Goal: Complete application form

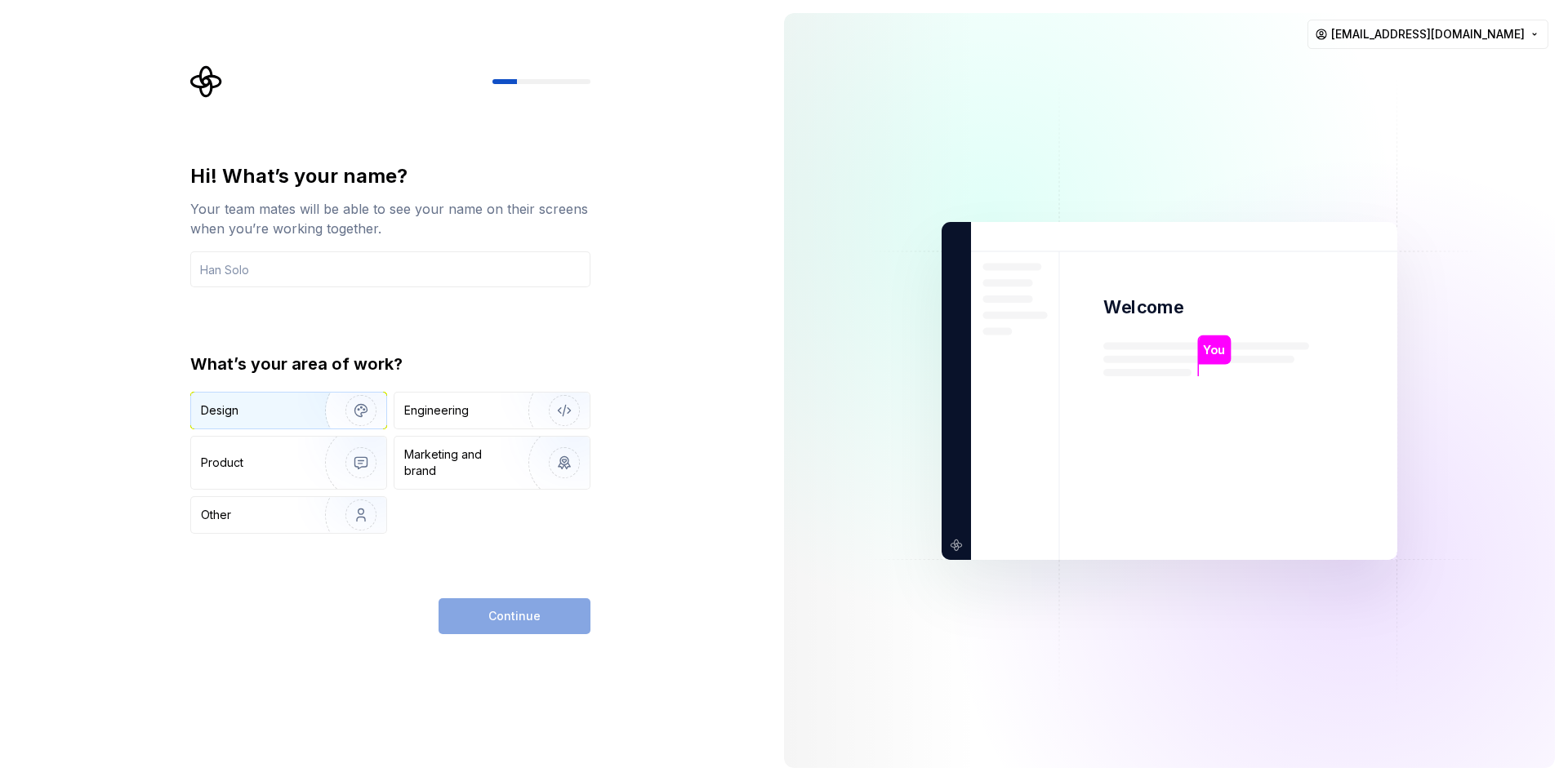
click at [297, 405] on div "Design" at bounding box center [253, 410] width 103 height 16
click at [456, 412] on div "Engineering" at bounding box center [436, 410] width 65 height 16
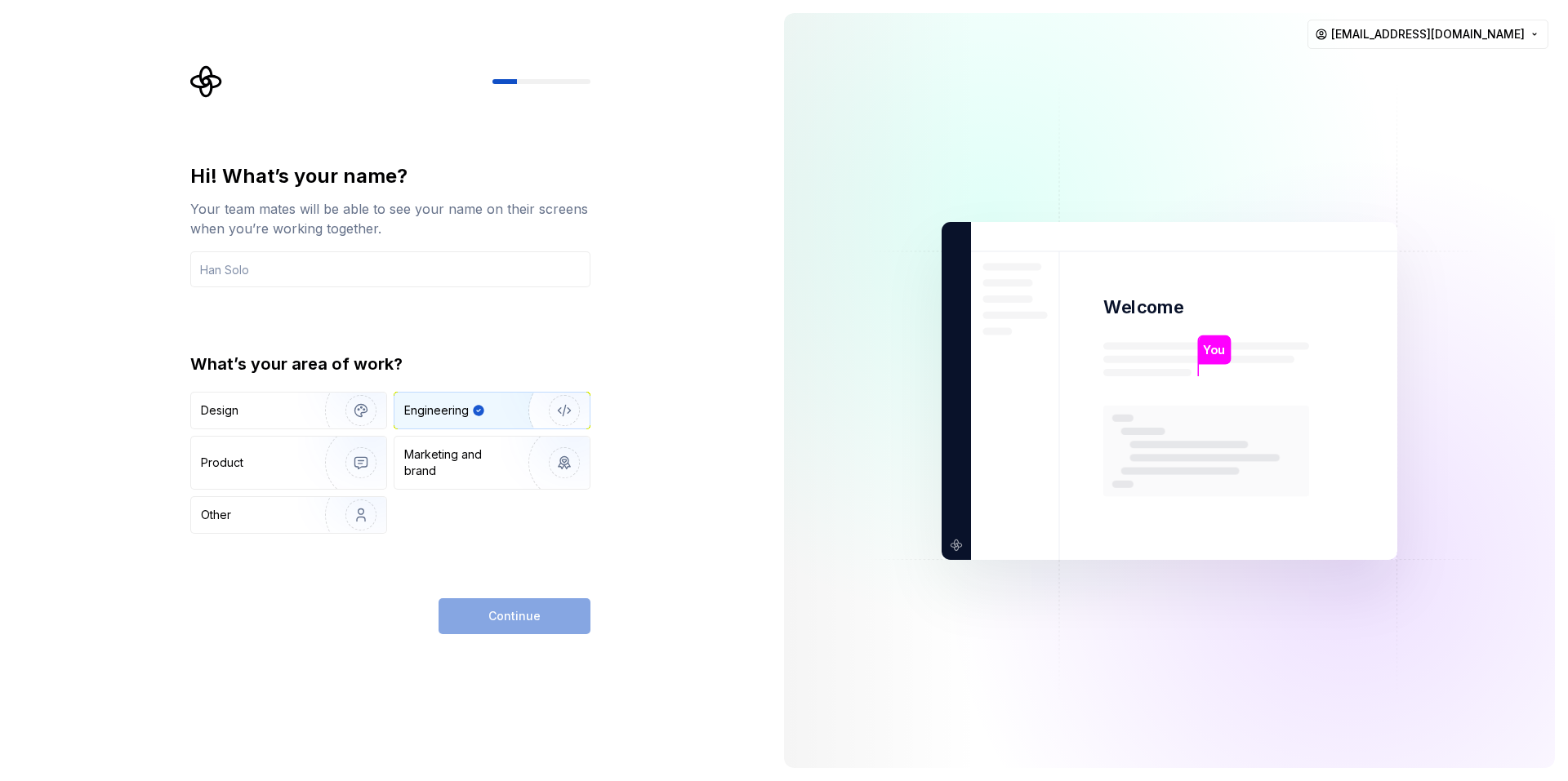
click at [492, 609] on div "Continue" at bounding box center [514, 616] width 152 height 36
click at [374, 274] on input "text" at bounding box center [391, 270] width 400 height 36
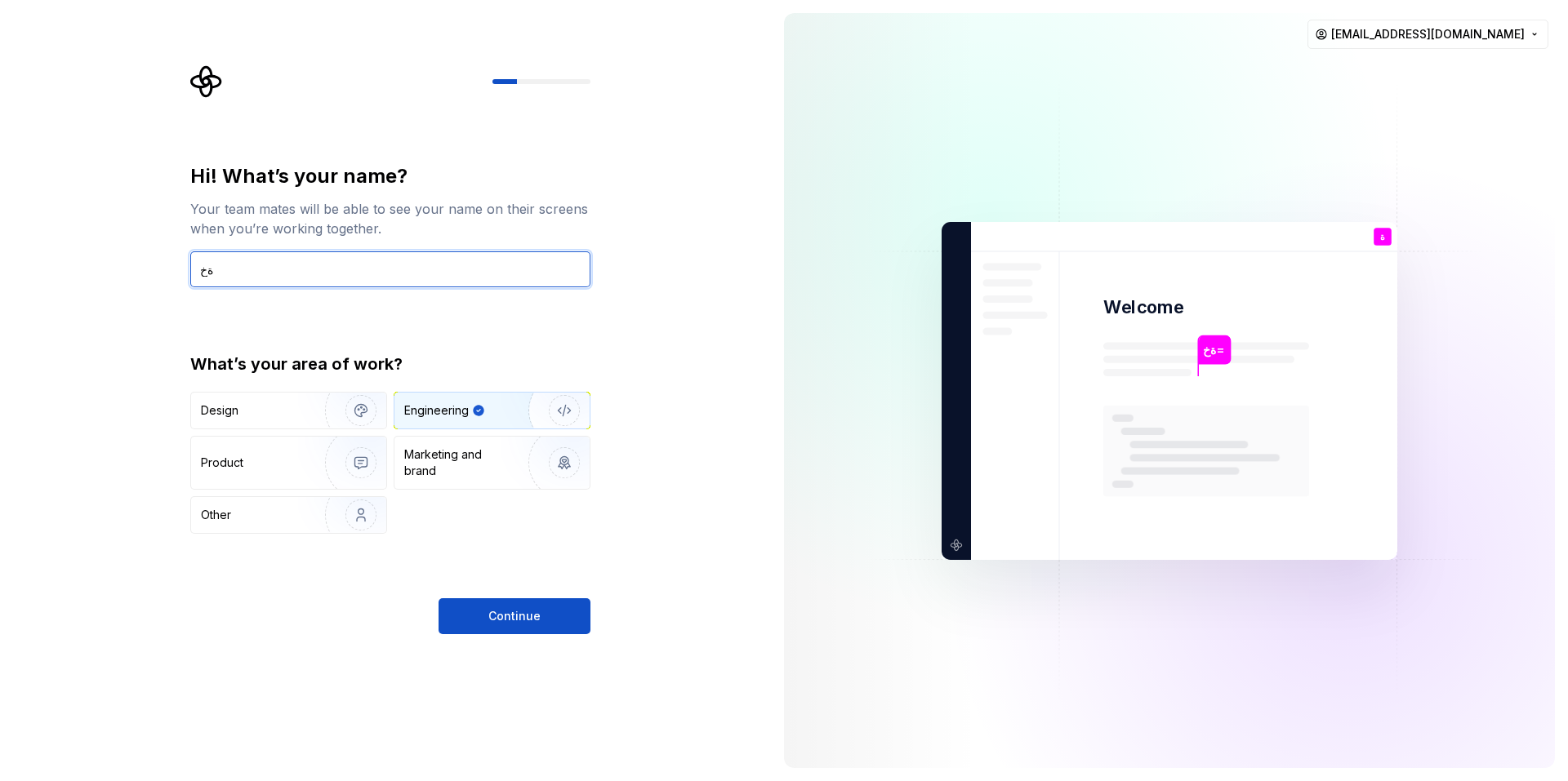
type input "ة"
type input "skillarena"
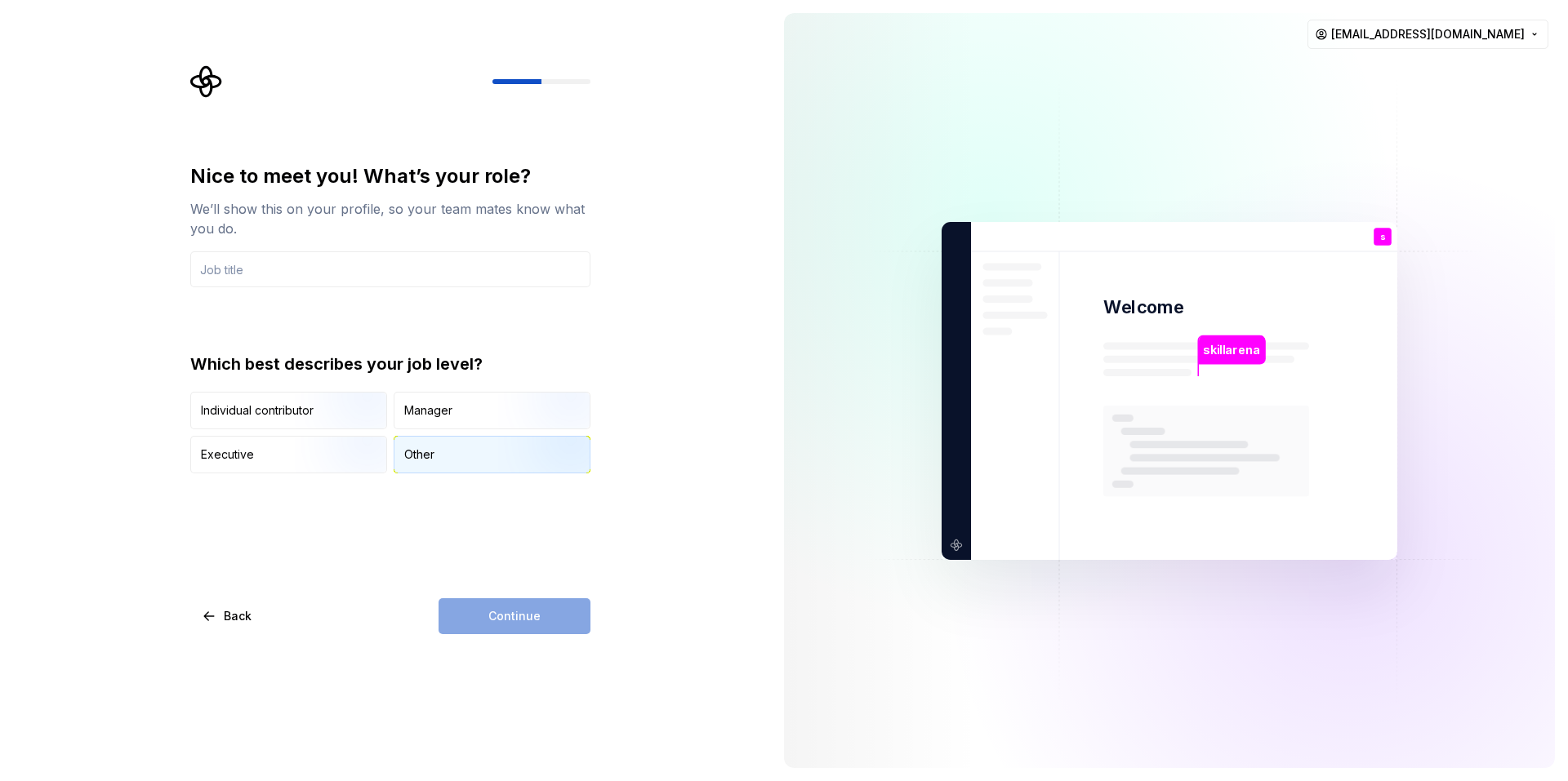
click at [432, 456] on div "Other" at bounding box center [419, 455] width 30 height 16
click at [320, 262] on input "text" at bounding box center [391, 270] width 400 height 36
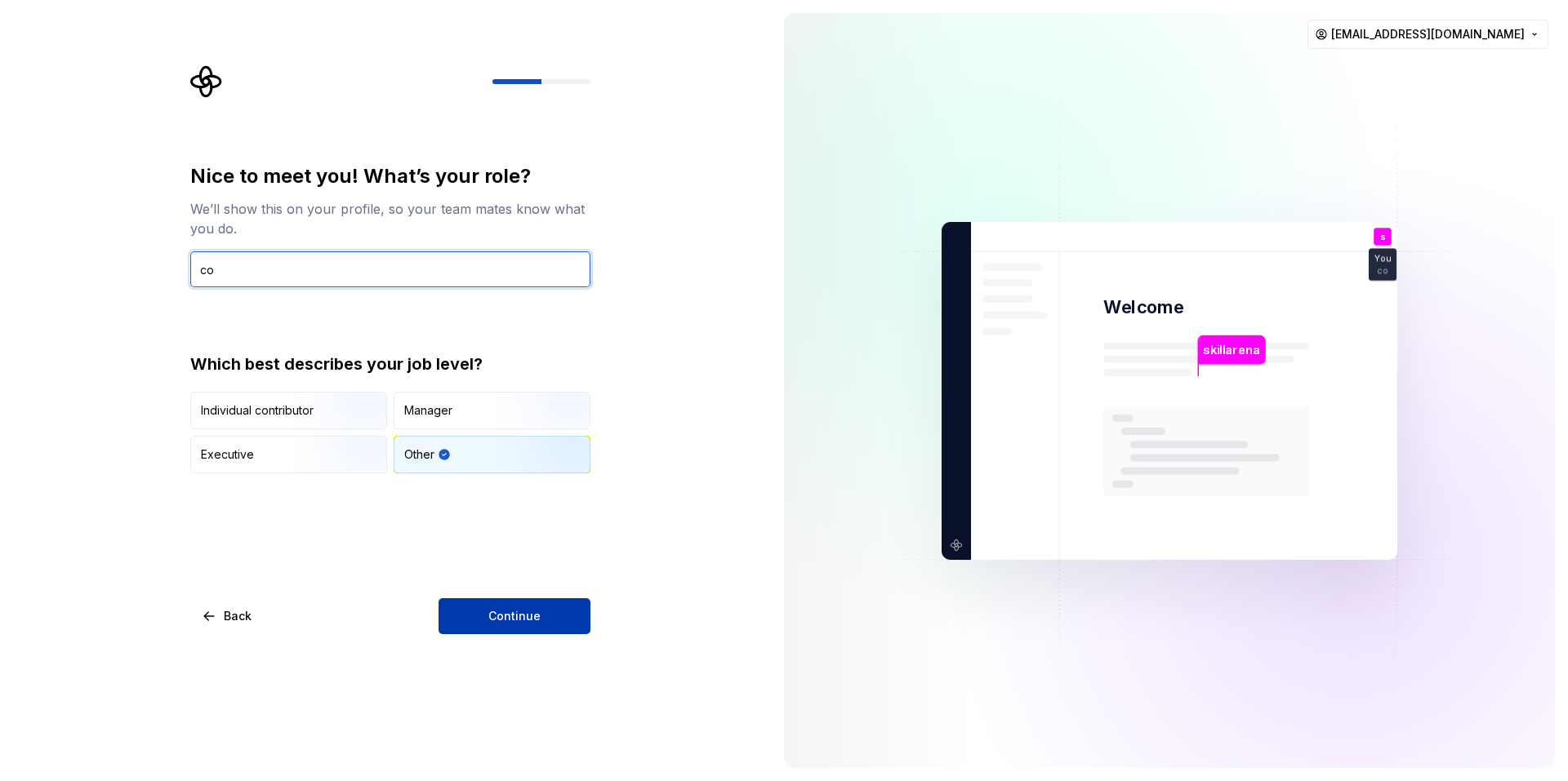
type input "co"
click at [514, 621] on span "Continue" at bounding box center [514, 616] width 53 height 16
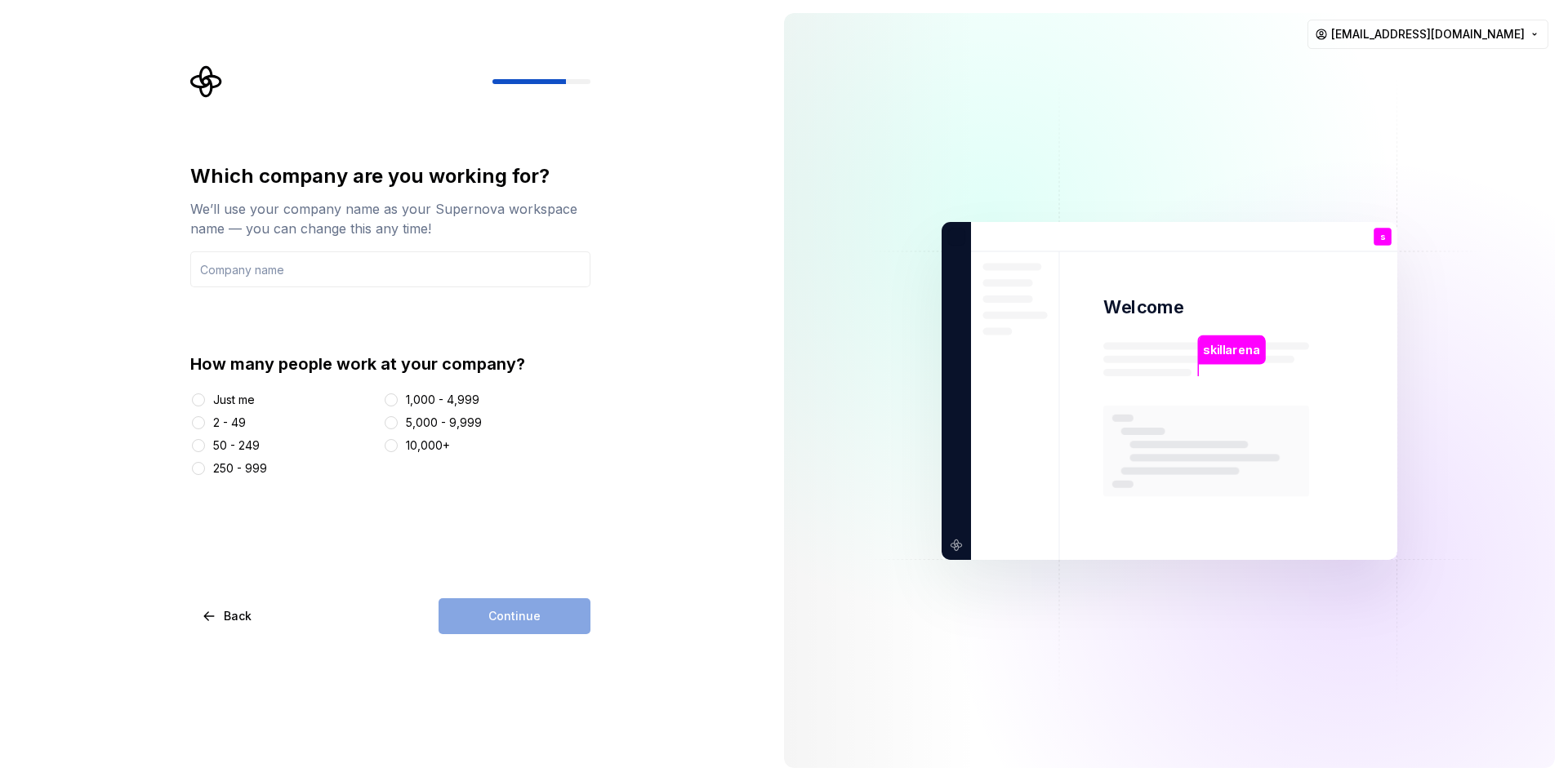
click at [232, 393] on div "Just me" at bounding box center [234, 400] width 42 height 16
click at [205, 393] on button "Just me" at bounding box center [198, 399] width 13 height 13
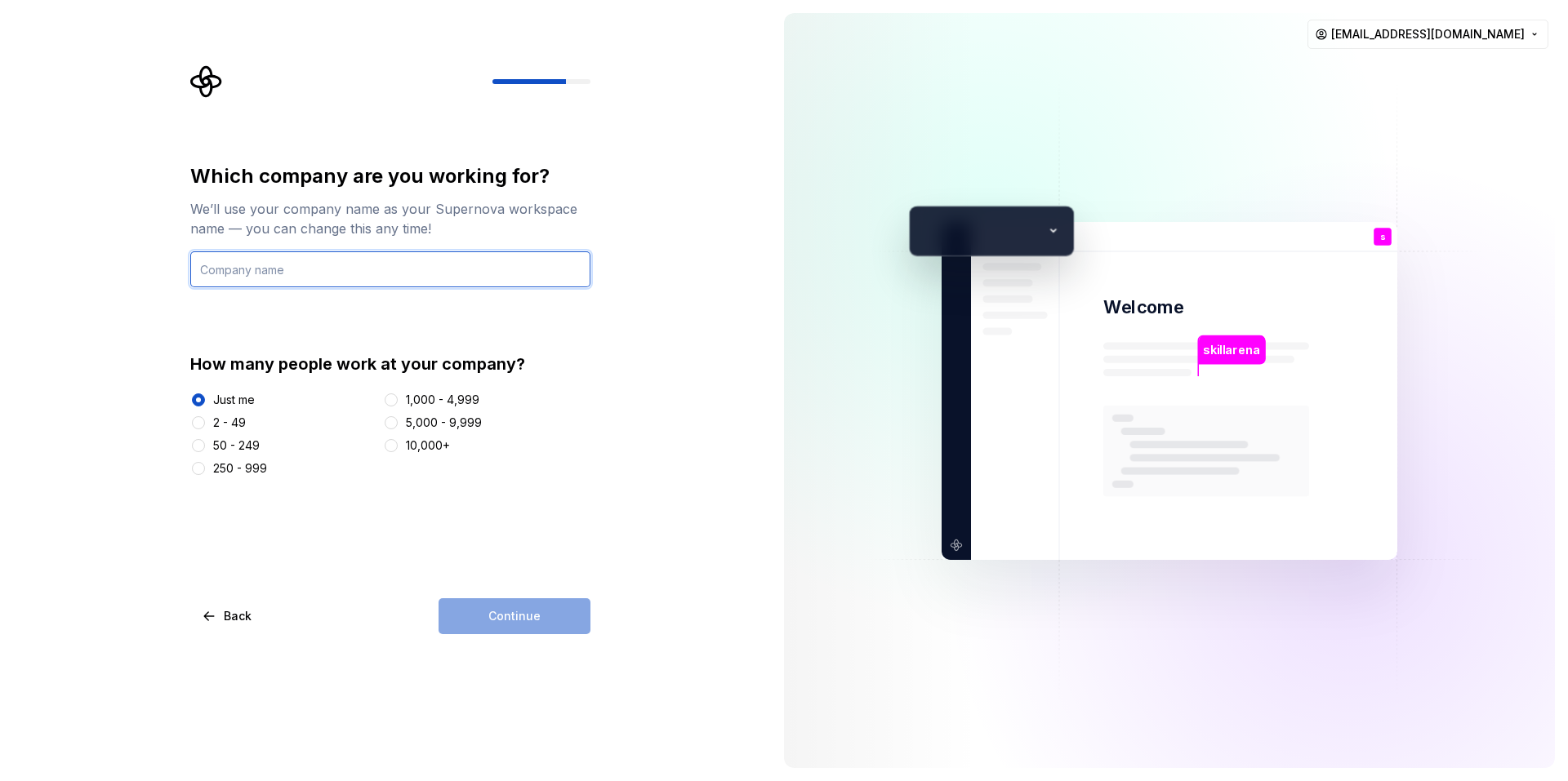
click at [328, 283] on input "text" at bounding box center [391, 270] width 400 height 36
type input "skillarena"
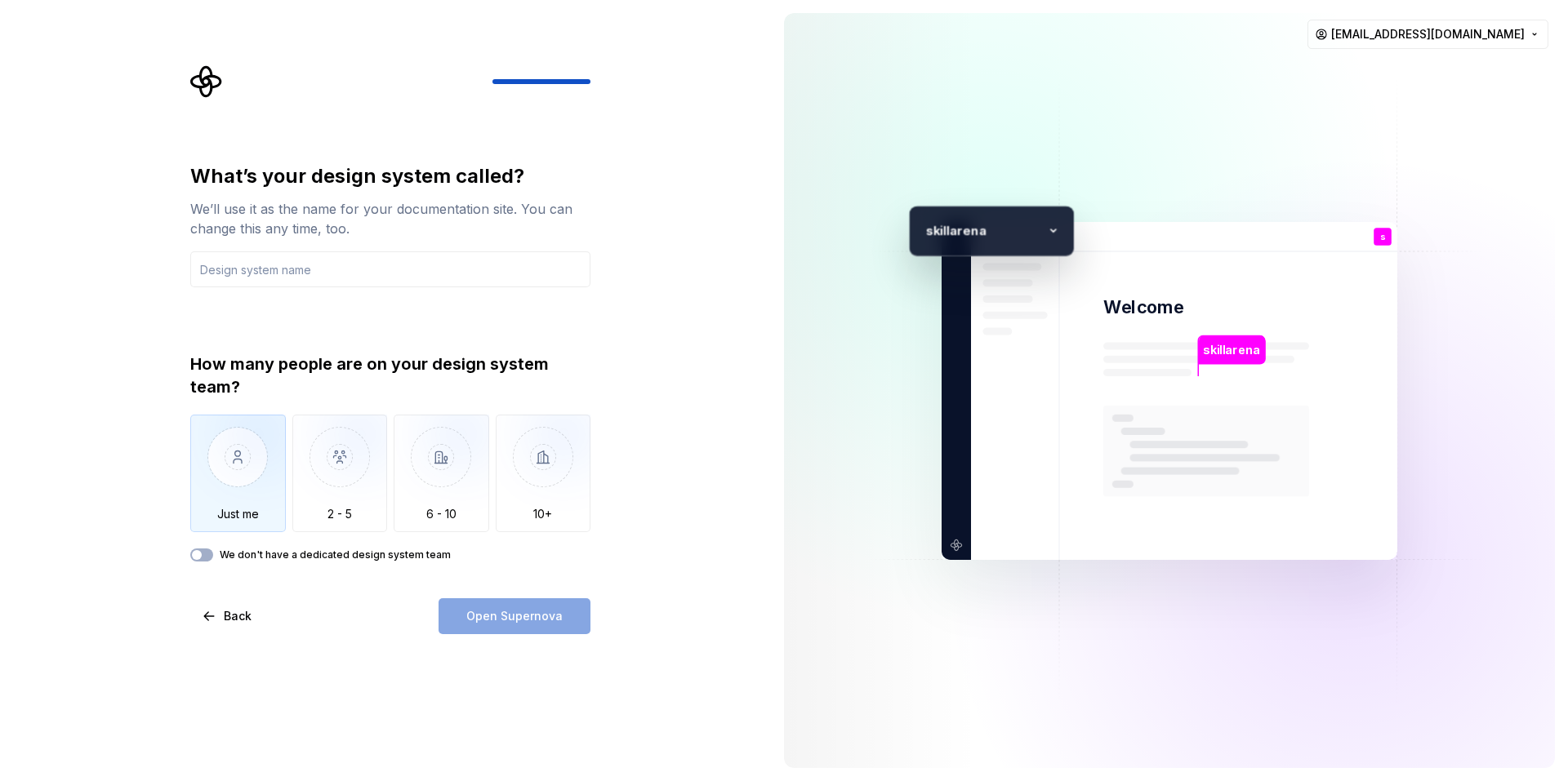
click at [233, 463] on img "button" at bounding box center [238, 469] width 95 height 109
click at [290, 273] on input "text" at bounding box center [391, 270] width 400 height 36
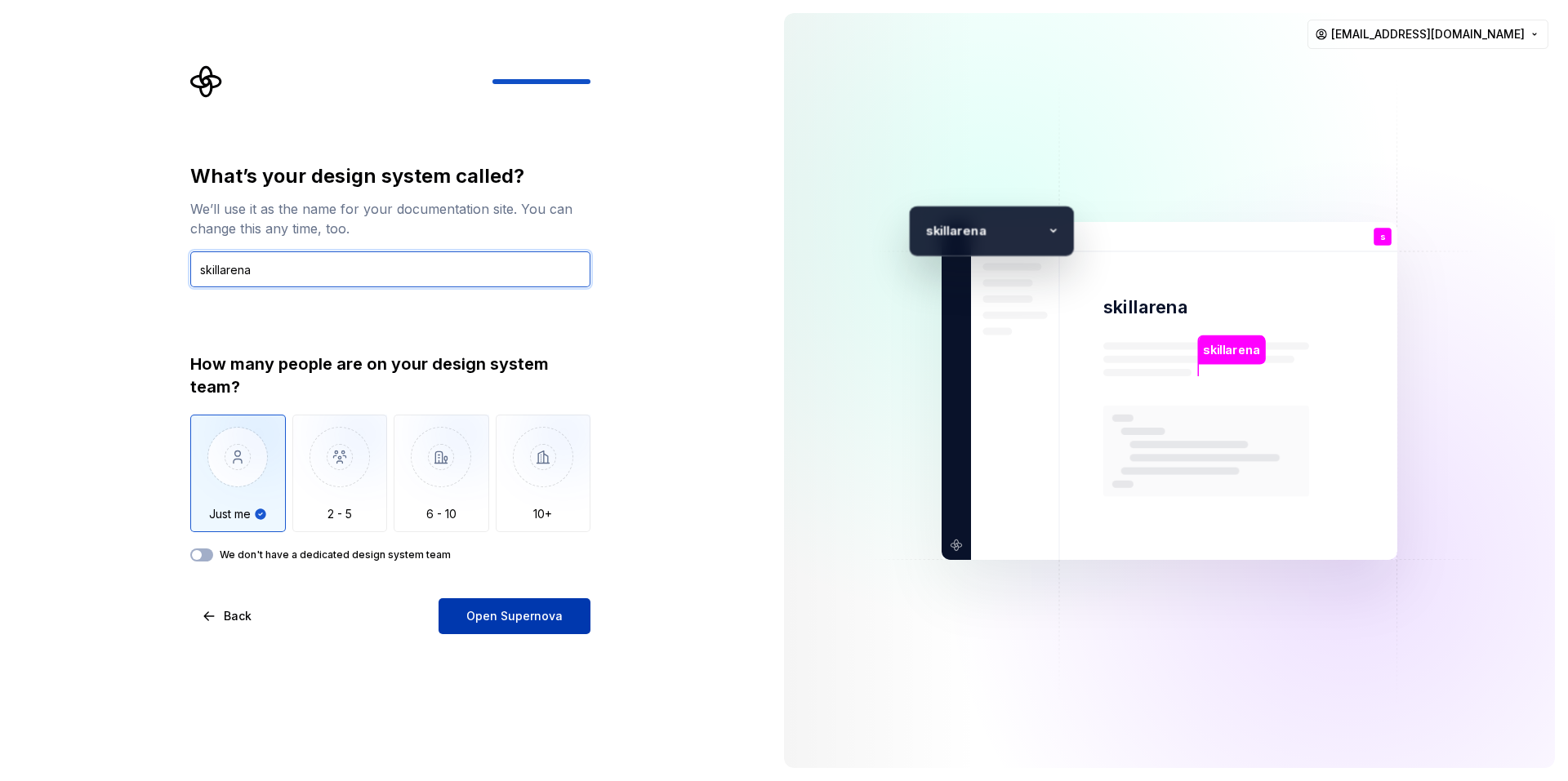
type input "skillarena"
click at [495, 609] on span "Open Supernova" at bounding box center [514, 616] width 96 height 16
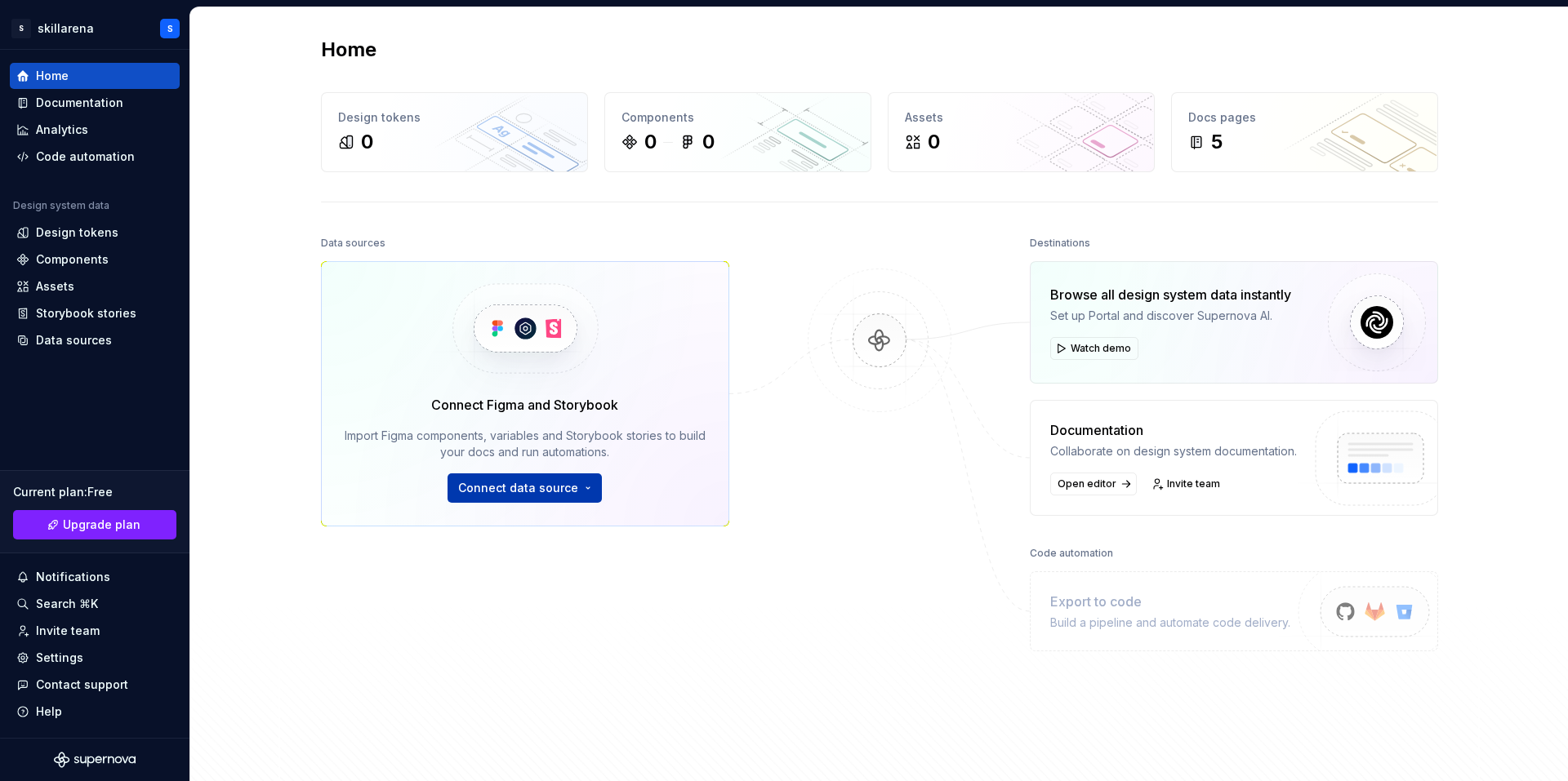
click at [562, 493] on span "Connect data source" at bounding box center [518, 488] width 120 height 16
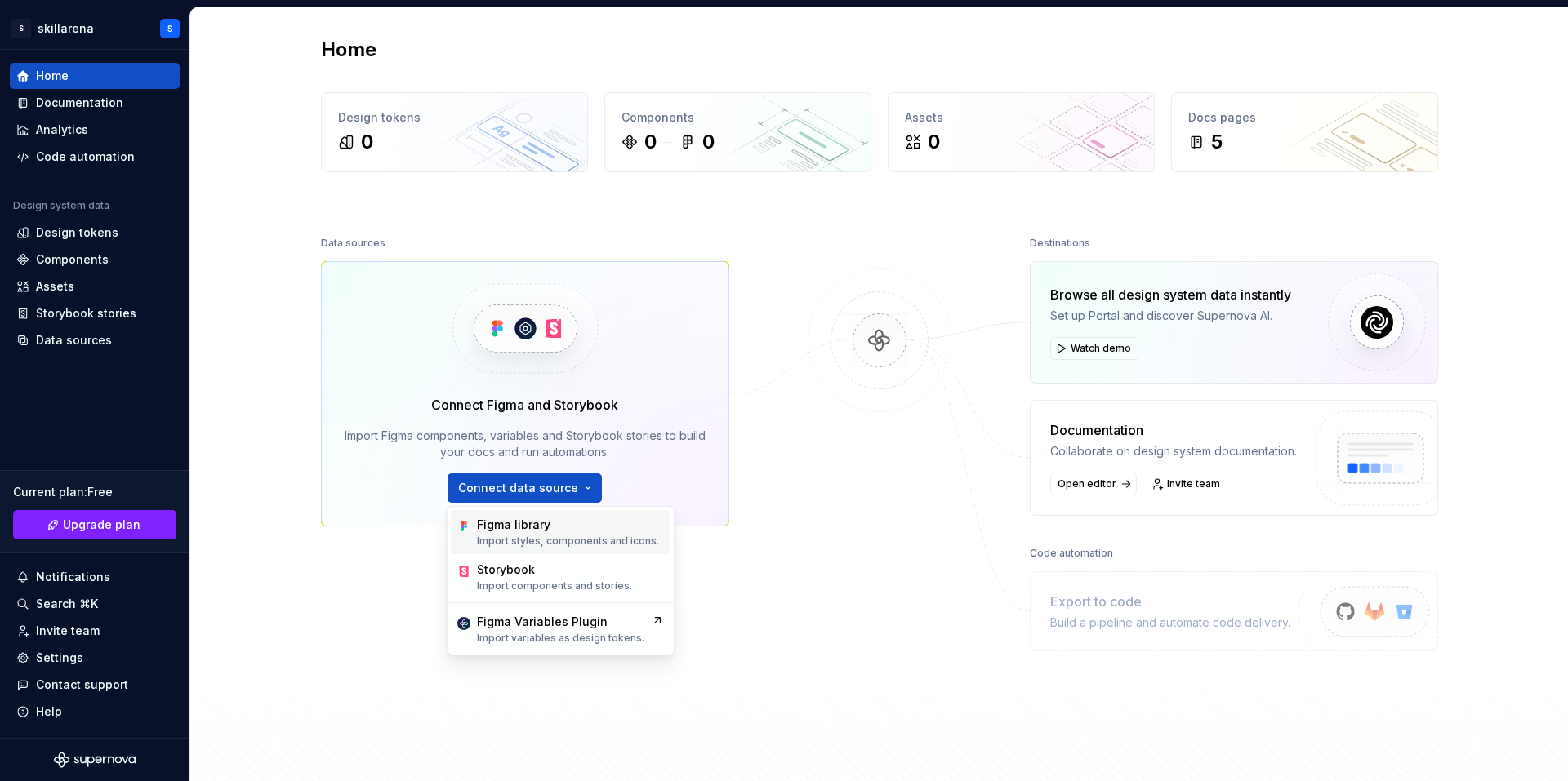
click at [555, 534] on div "Figma library Import styles, components and icons." at bounding box center [568, 532] width 182 height 31
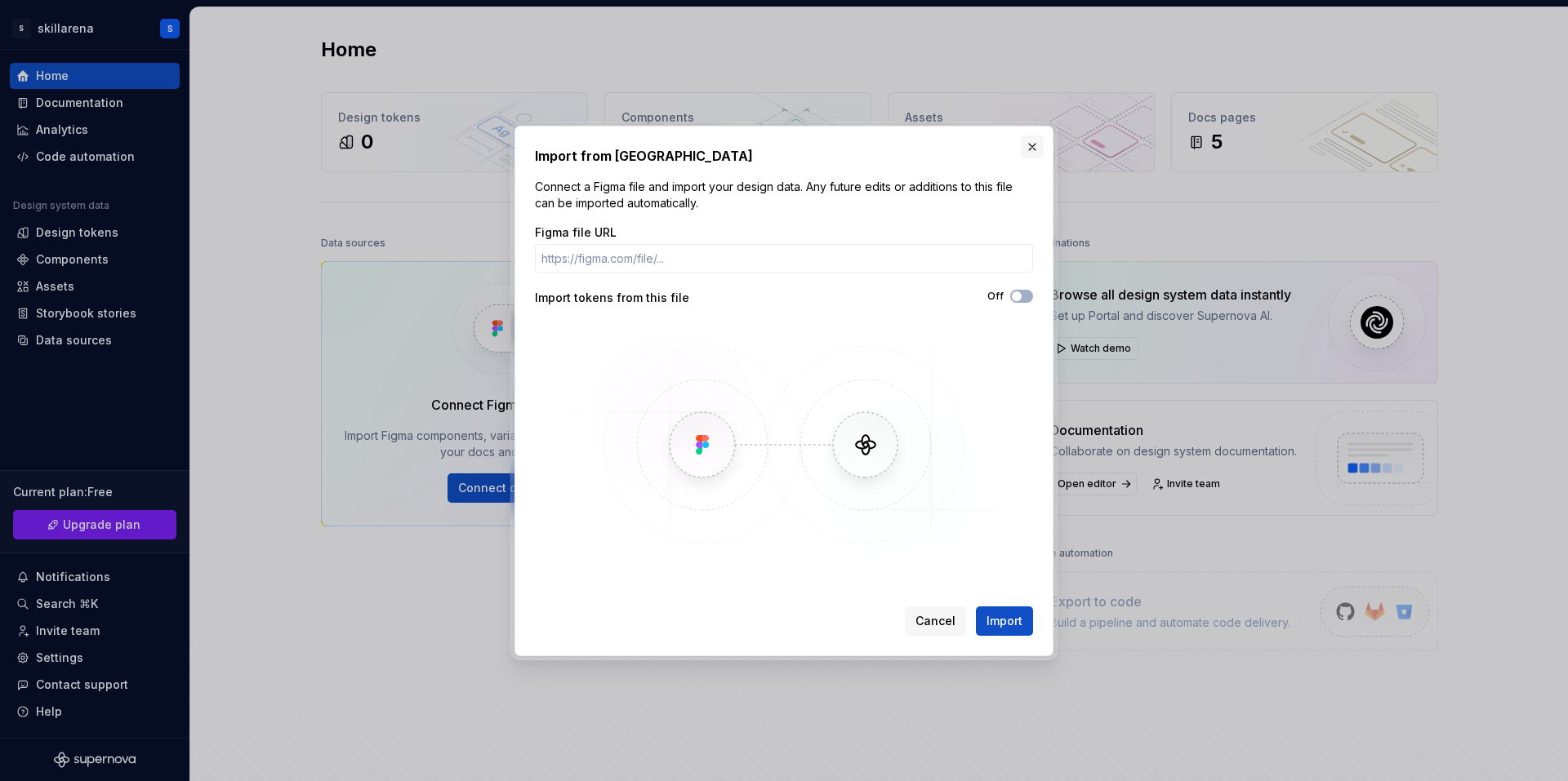
click at [1032, 157] on button "button" at bounding box center [1032, 147] width 23 height 23
